Goal: Use online tool/utility: Utilize a website feature to perform a specific function

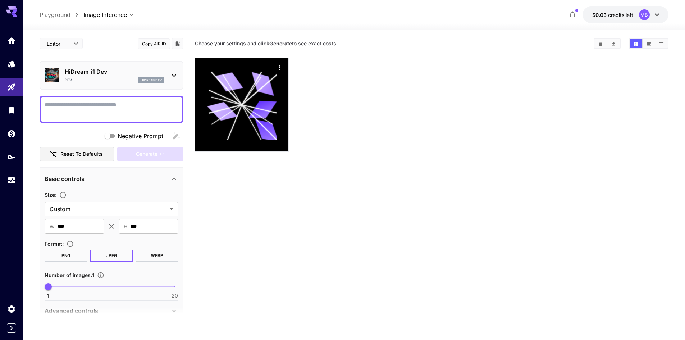
click at [98, 74] on p "HiDream-i1 Dev" at bounding box center [114, 71] width 99 height 9
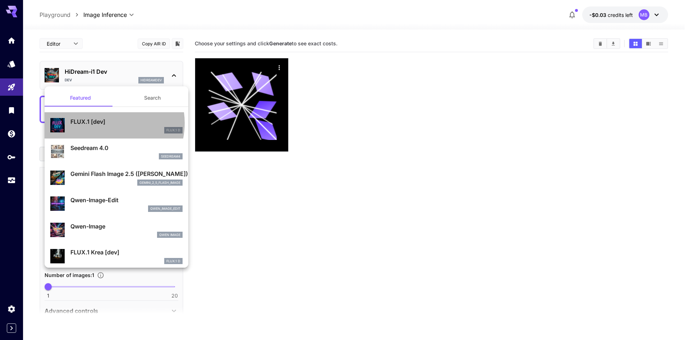
click at [106, 123] on p "FLUX.1 [dev]" at bounding box center [126, 121] width 112 height 9
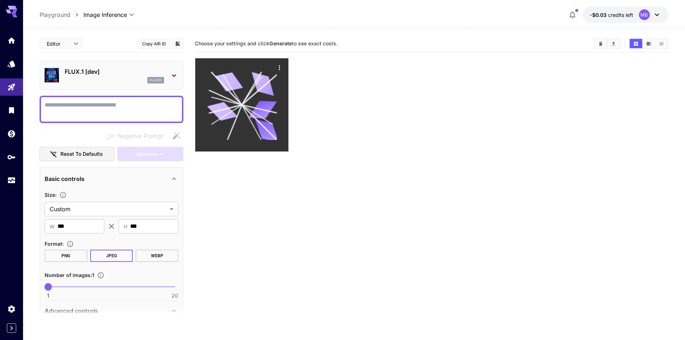
type input "*"
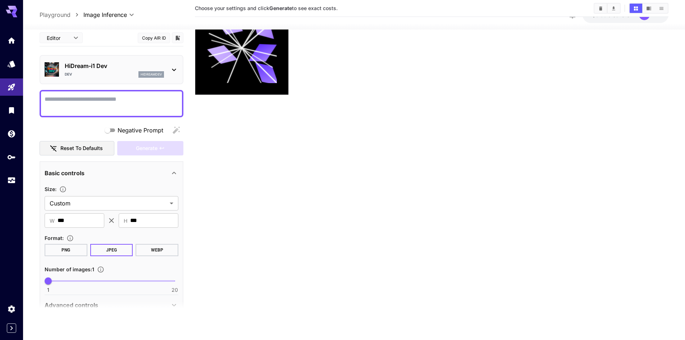
click at [289, 48] on div at bounding box center [431, 48] width 473 height 94
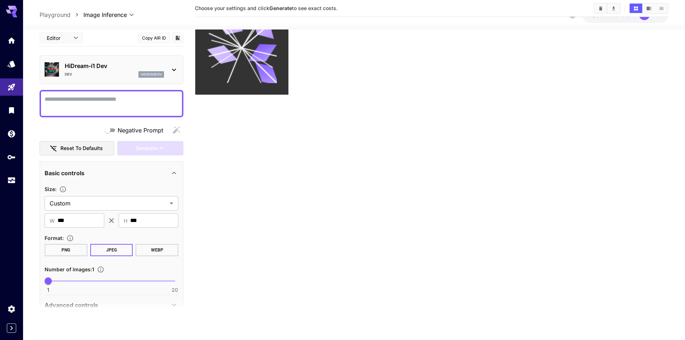
click at [266, 63] on icon at bounding box center [242, 48] width 70 height 70
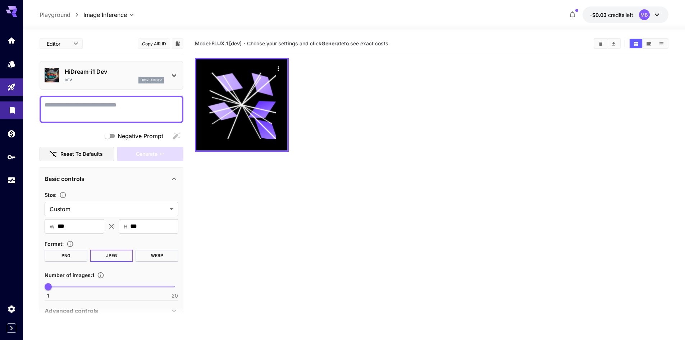
click at [15, 108] on icon "Library" at bounding box center [12, 109] width 9 height 9
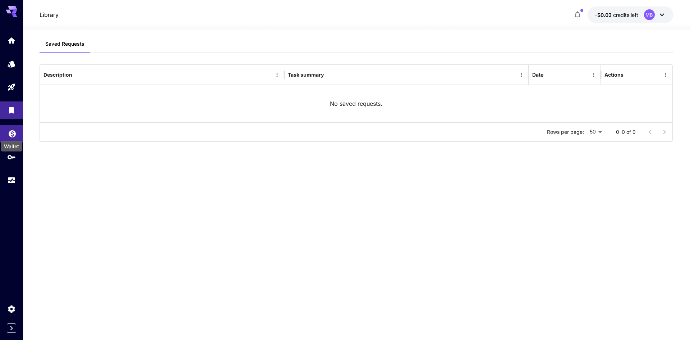
click at [12, 135] on icon "Wallet" at bounding box center [12, 132] width 9 height 9
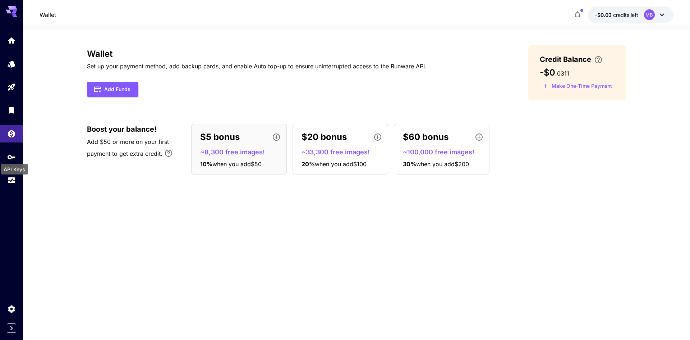
click at [15, 159] on div "API Keys" at bounding box center [14, 167] width 29 height 16
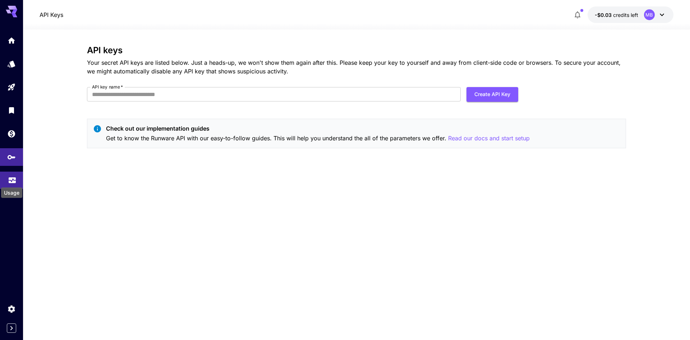
click at [14, 179] on icon "Usage" at bounding box center [12, 178] width 9 height 9
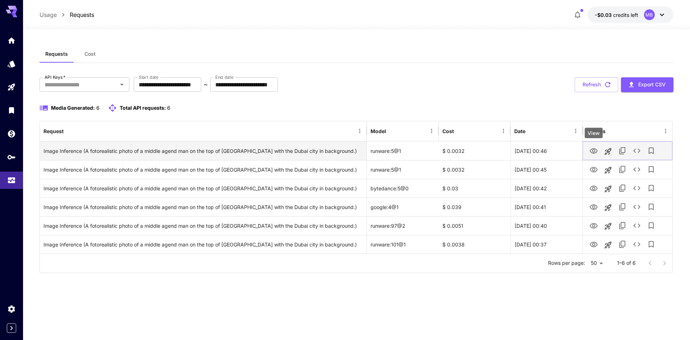
click at [594, 153] on icon "View" at bounding box center [594, 150] width 8 height 5
click at [392, 153] on div "runware:5@1" at bounding box center [403, 150] width 72 height 19
click at [382, 153] on div "runware:5@1" at bounding box center [403, 150] width 72 height 19
drag, startPoint x: 382, startPoint y: 153, endPoint x: 405, endPoint y: 155, distance: 23.1
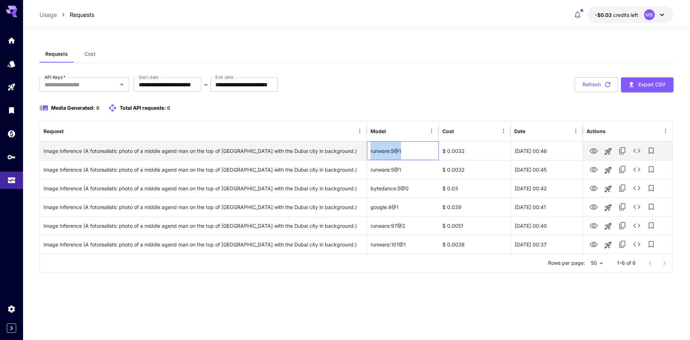
click at [405, 155] on div "runware:5@1" at bounding box center [403, 150] width 72 height 19
drag, startPoint x: 402, startPoint y: 154, endPoint x: 620, endPoint y: 150, distance: 217.5
click at [620, 150] on icon "Copy TaskUUID" at bounding box center [622, 150] width 6 height 7
click at [638, 151] on icon "See details" at bounding box center [637, 150] width 9 height 9
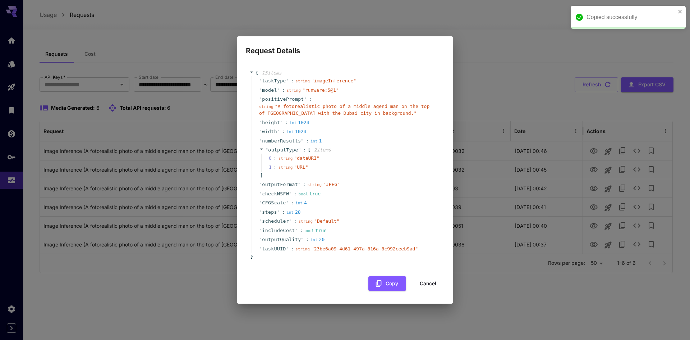
click at [309, 91] on span "" runware:5@1 "" at bounding box center [320, 89] width 37 height 5
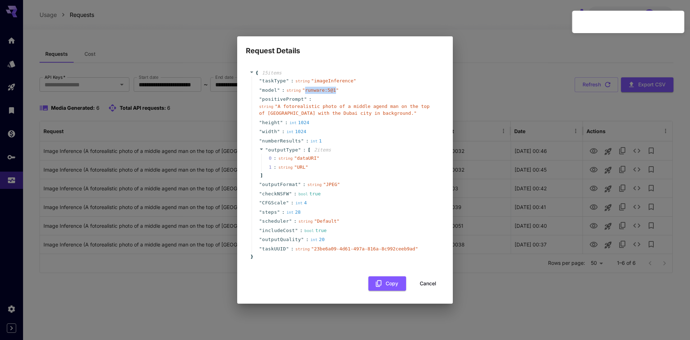
drag, startPoint x: 309, startPoint y: 91, endPoint x: 329, endPoint y: 93, distance: 19.9
click at [329, 93] on div "string " runware:5@1 "" at bounding box center [312, 90] width 52 height 7
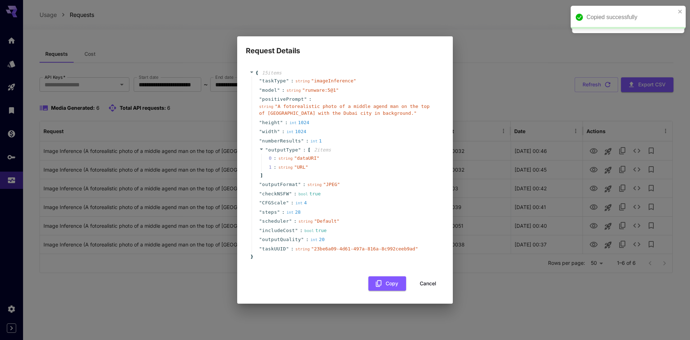
click at [392, 93] on div "" model " : string " runware:5@1 "" at bounding box center [346, 90] width 189 height 9
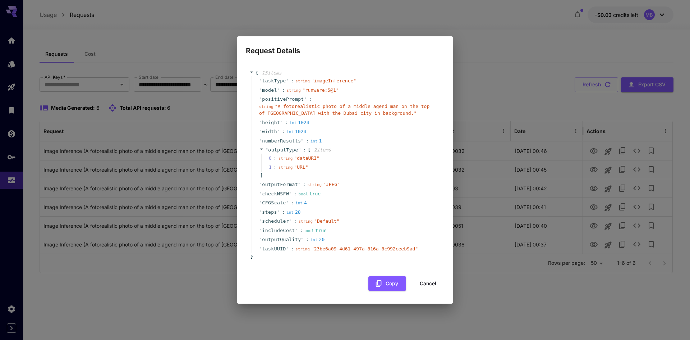
click at [384, 151] on div "" outputType " : [ 2 item s 0 : string " dataURI " 1 : string " URL " ]" at bounding box center [346, 162] width 189 height 35
click at [434, 283] on button "Cancel" at bounding box center [428, 283] width 32 height 15
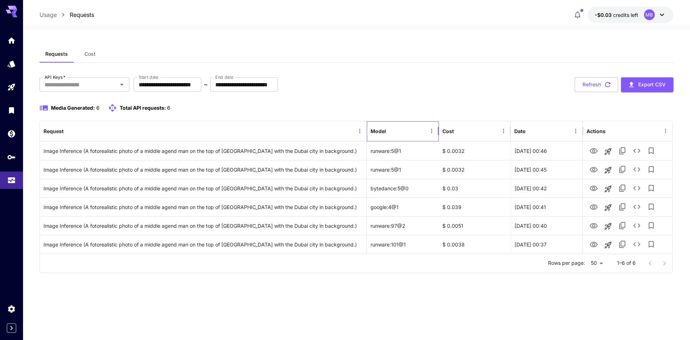
click at [386, 132] on div "Model" at bounding box center [399, 131] width 56 height 20
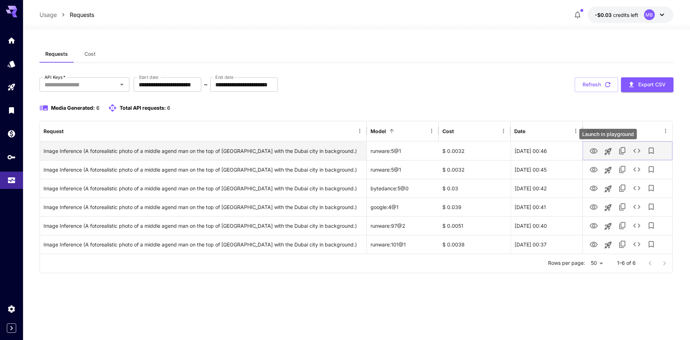
click at [609, 150] on icon "Launch in playground" at bounding box center [608, 151] width 9 height 9
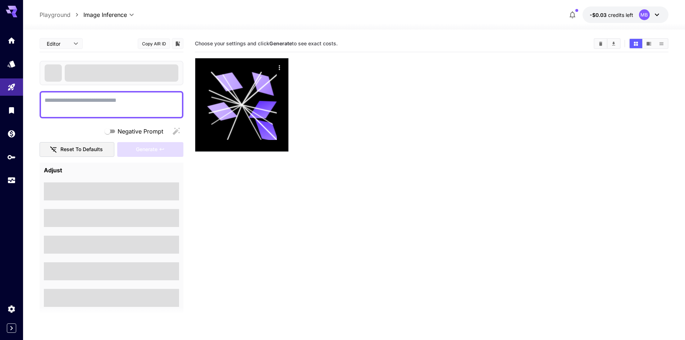
type textarea "**********"
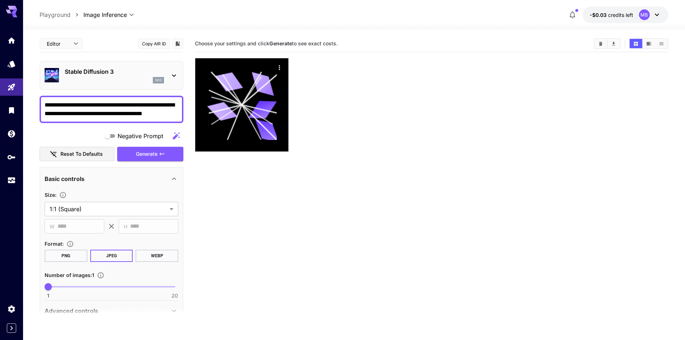
click at [174, 79] on icon at bounding box center [174, 75] width 9 height 9
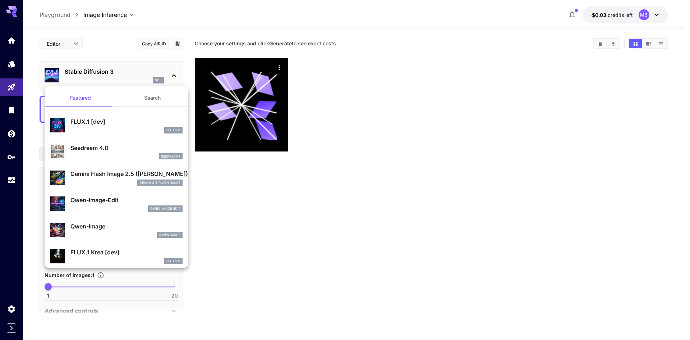
click at [161, 74] on div at bounding box center [345, 170] width 690 height 340
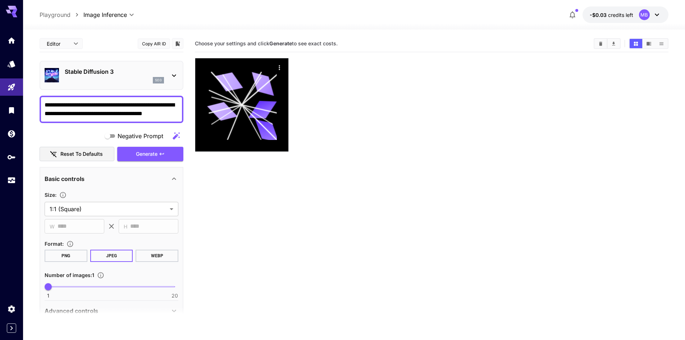
click at [99, 70] on p "Stable Diffusion 3" at bounding box center [114, 71] width 99 height 9
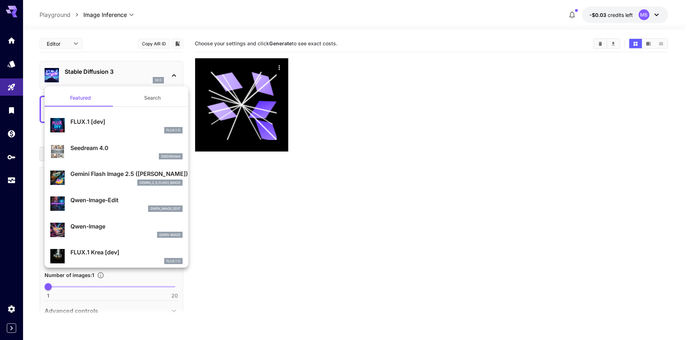
click at [99, 70] on div at bounding box center [345, 170] width 690 height 340
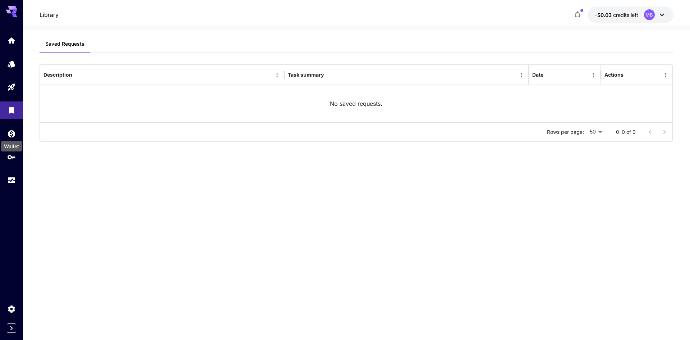
click at [12, 136] on div "Wallet" at bounding box center [11, 144] width 22 height 16
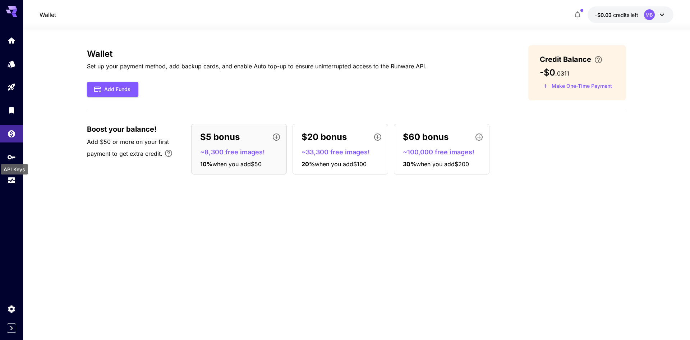
click at [15, 163] on div "API Keys" at bounding box center [14, 167] width 29 height 16
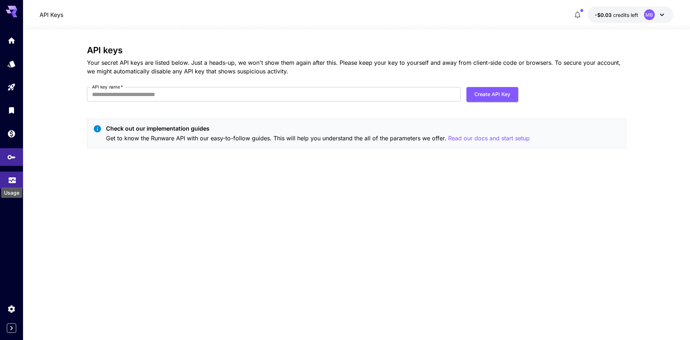
click at [12, 179] on icon "Usage" at bounding box center [12, 178] width 9 height 9
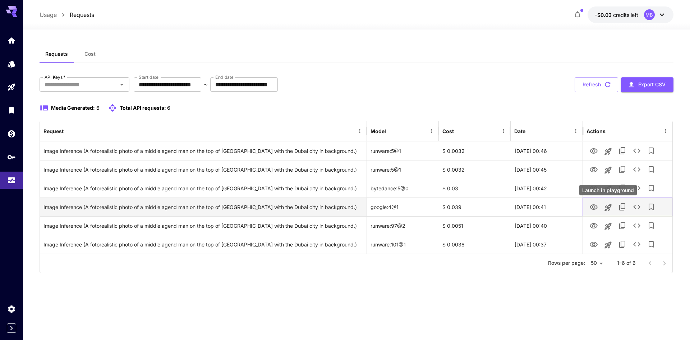
click at [611, 208] on icon "Launch in playground" at bounding box center [608, 207] width 9 height 9
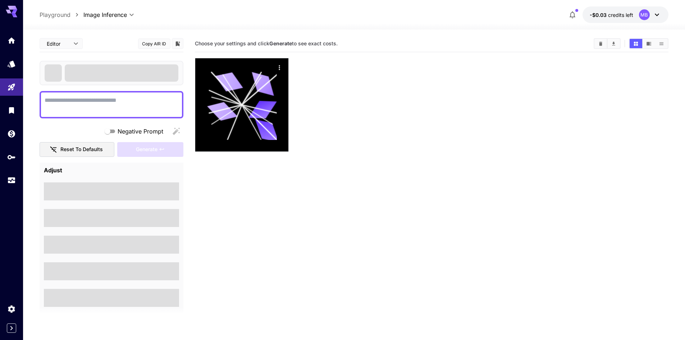
type textarea "**********"
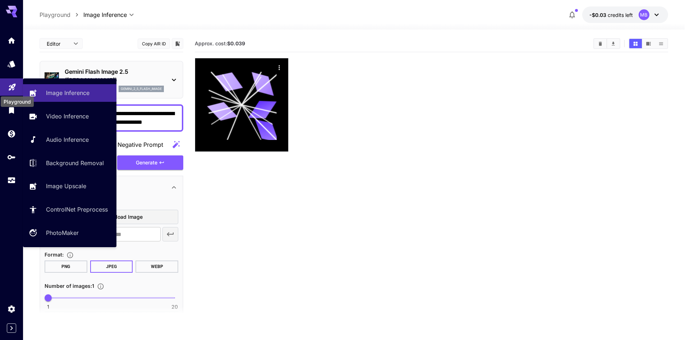
click at [13, 86] on icon "Playground" at bounding box center [12, 85] width 7 height 7
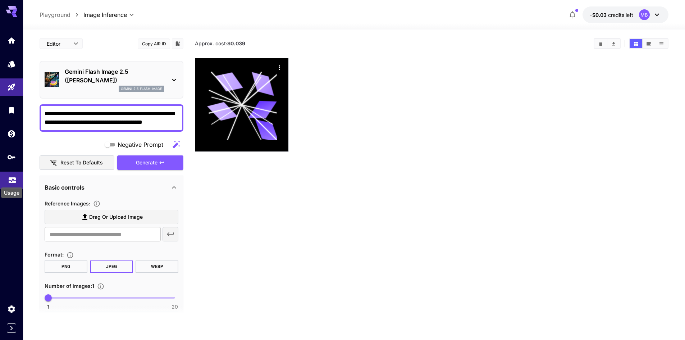
click at [14, 179] on icon "Usage" at bounding box center [12, 178] width 9 height 9
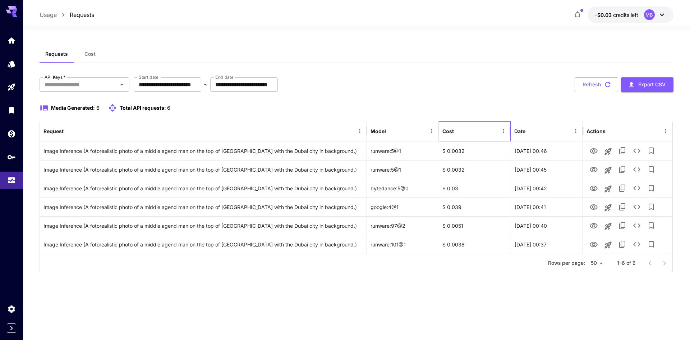
click at [496, 124] on div "Cost" at bounding box center [471, 131] width 56 height 20
click at [476, 127] on div "Cost" at bounding box center [471, 131] width 56 height 20
click at [473, 124] on div "Cost" at bounding box center [471, 131] width 56 height 20
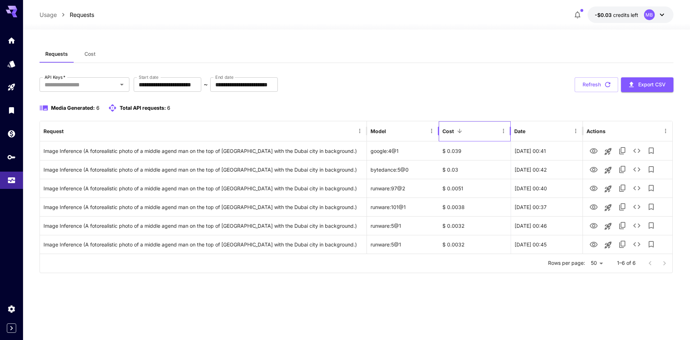
click at [473, 124] on div "Cost" at bounding box center [471, 131] width 56 height 20
click at [464, 127] on div at bounding box center [460, 131] width 10 height 10
click at [467, 141] on div "Cost" at bounding box center [471, 131] width 56 height 20
click at [467, 136] on div "Cost" at bounding box center [471, 131] width 56 height 20
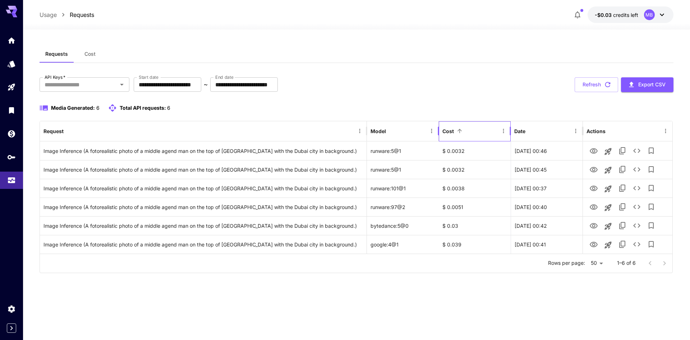
click at [467, 136] on div "Cost" at bounding box center [471, 131] width 56 height 20
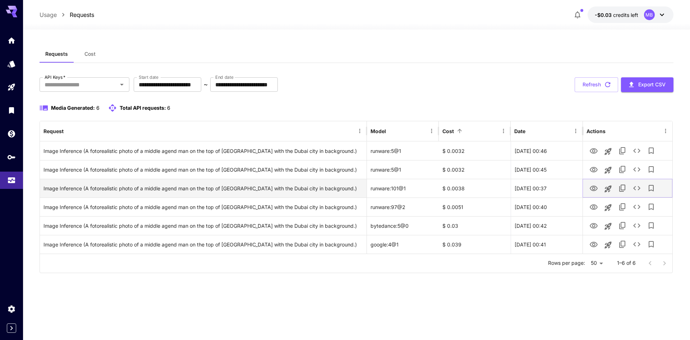
click at [599, 187] on button "View" at bounding box center [594, 187] width 14 height 15
click at [594, 190] on icon "View" at bounding box center [594, 187] width 8 height 5
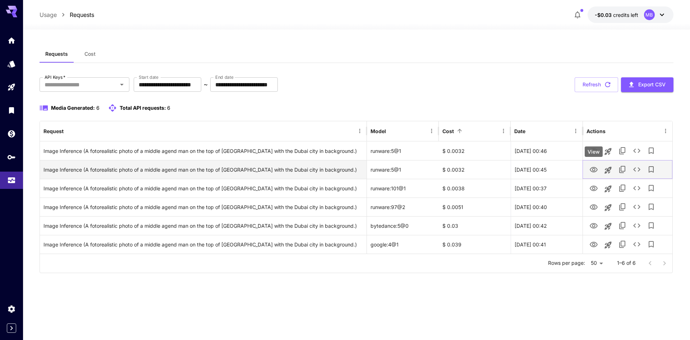
click at [596, 168] on icon "View" at bounding box center [594, 169] width 8 height 5
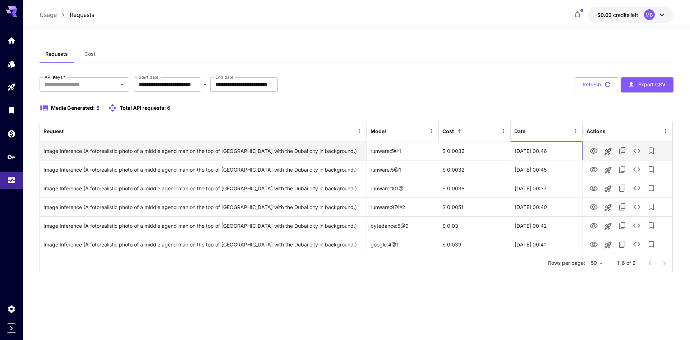
click at [551, 156] on div "[DATE] 00:46" at bounding box center [547, 150] width 72 height 19
click at [594, 149] on icon "View" at bounding box center [594, 151] width 9 height 9
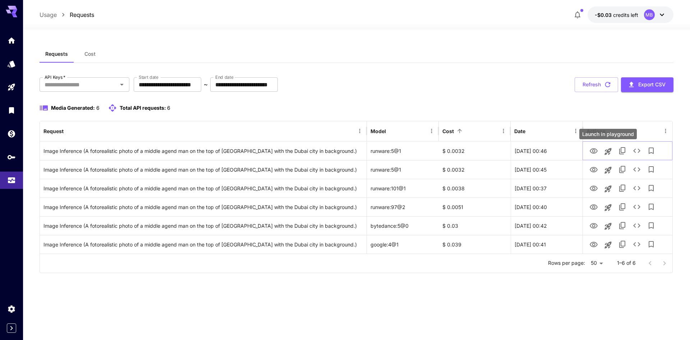
drag, startPoint x: 606, startPoint y: 151, endPoint x: 574, endPoint y: 15, distance: 139.2
click at [606, 151] on icon "Launch in playground" at bounding box center [608, 151] width 9 height 9
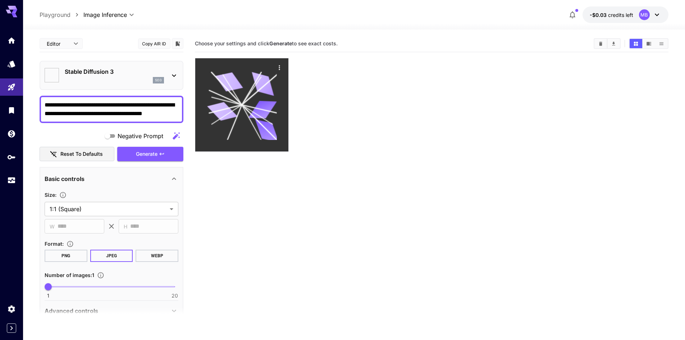
type textarea "**********"
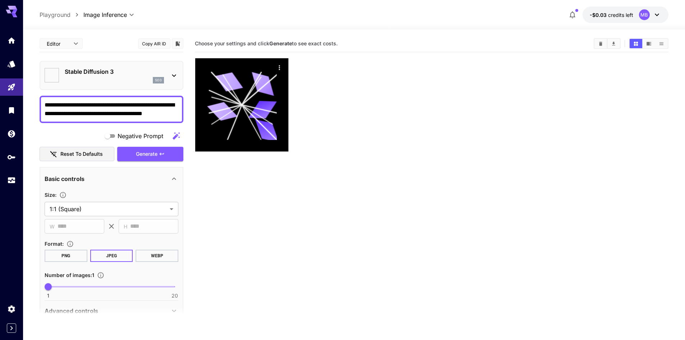
type input "*******"
drag, startPoint x: 113, startPoint y: 74, endPoint x: 65, endPoint y: 74, distance: 47.1
click at [65, 74] on p "Stable Diffusion 3" at bounding box center [114, 71] width 99 height 9
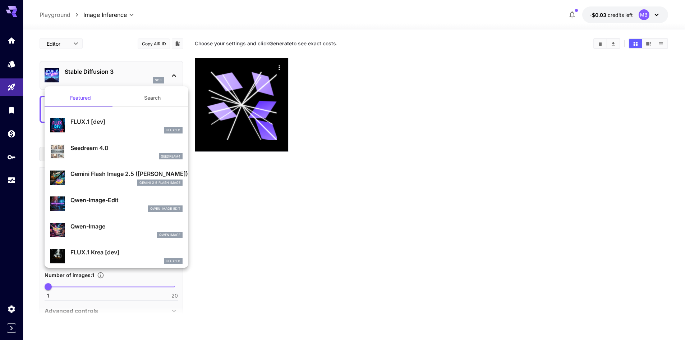
drag, startPoint x: 97, startPoint y: 73, endPoint x: 93, endPoint y: 73, distance: 4.0
click at [88, 75] on div at bounding box center [345, 170] width 690 height 340
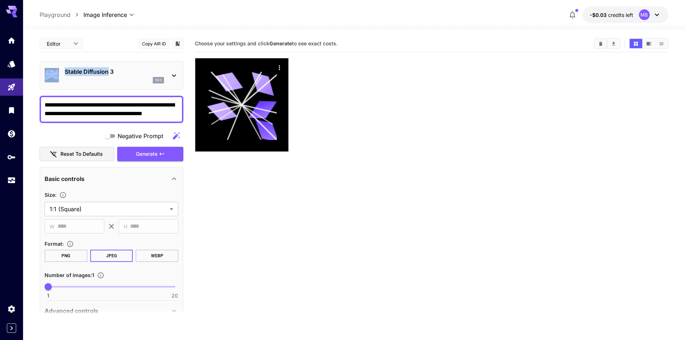
drag, startPoint x: 109, startPoint y: 70, endPoint x: 57, endPoint y: 71, distance: 52.1
click at [57, 71] on div "Stable Diffusion 3 sd3" at bounding box center [112, 75] width 134 height 22
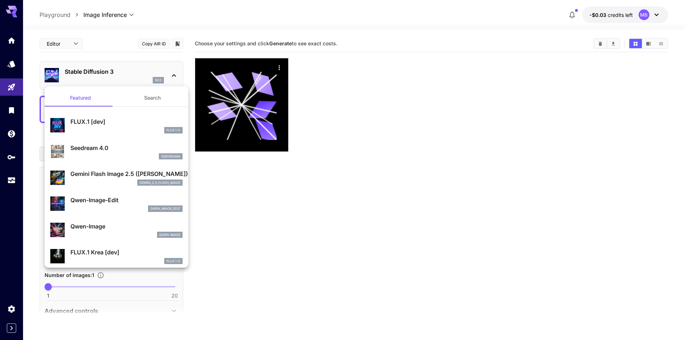
click at [122, 67] on div at bounding box center [345, 170] width 690 height 340
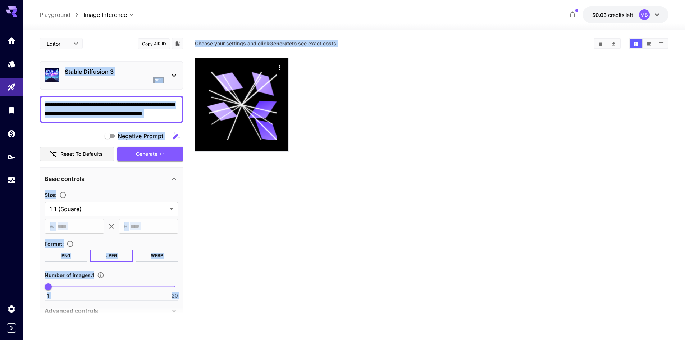
drag, startPoint x: 116, startPoint y: 75, endPoint x: 64, endPoint y: 73, distance: 52.2
click at [69, 71] on p "Stable Diffusion 3" at bounding box center [114, 71] width 99 height 9
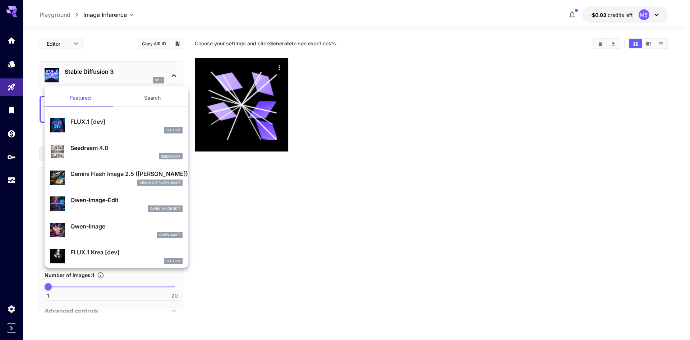
click at [68, 71] on div at bounding box center [345, 170] width 690 height 340
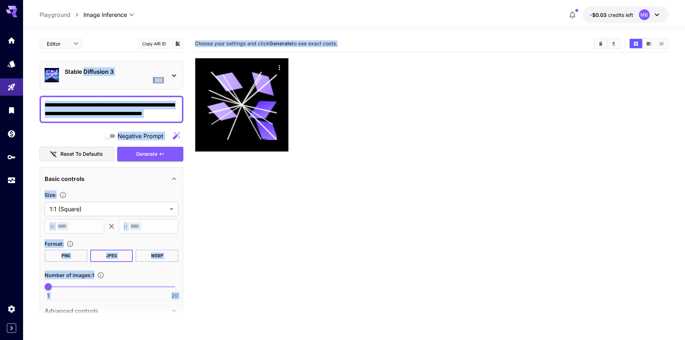
drag, startPoint x: 68, startPoint y: 71, endPoint x: 98, endPoint y: 71, distance: 30.2
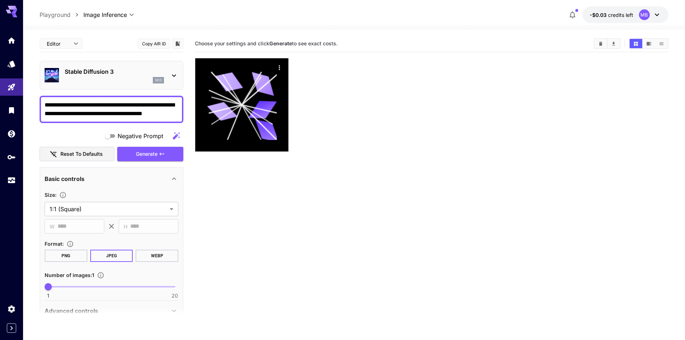
click at [73, 74] on p "Stable Diffusion 3" at bounding box center [114, 71] width 99 height 9
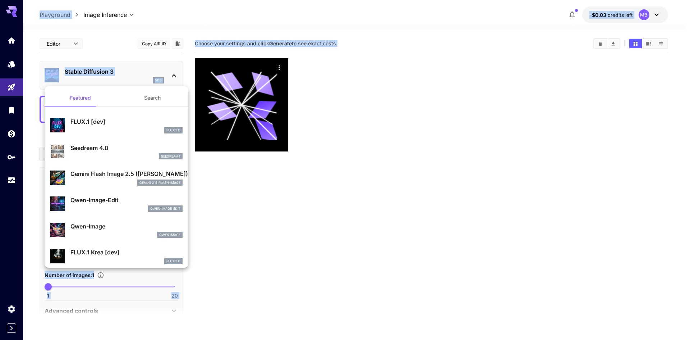
click at [86, 74] on div at bounding box center [345, 170] width 690 height 340
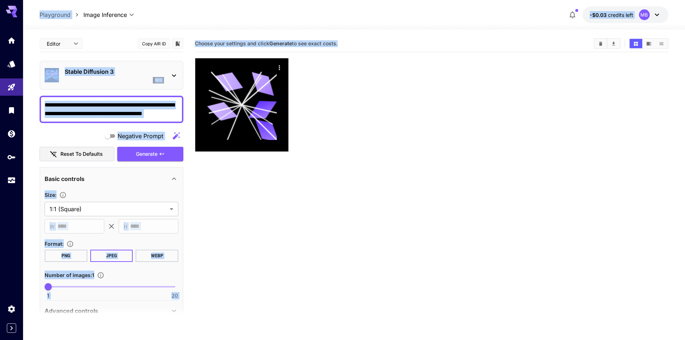
click at [86, 73] on div at bounding box center [342, 170] width 685 height 340
